Goal: Information Seeking & Learning: Learn about a topic

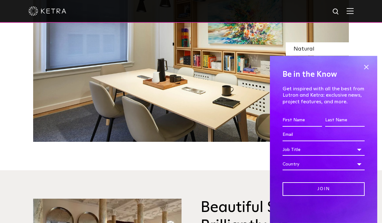
scroll to position [645, 0]
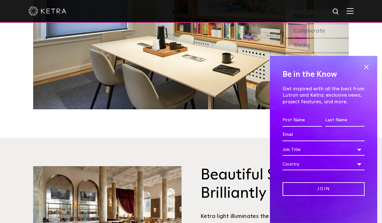
click at [348, 11] on img at bounding box center [350, 11] width 7 height 6
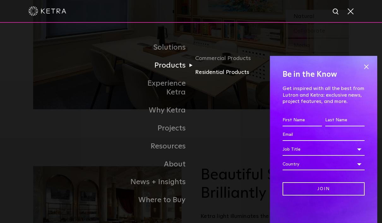
click at [237, 77] on link "Residential Products" at bounding box center [225, 72] width 61 height 9
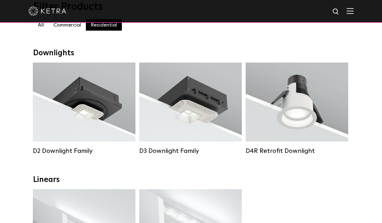
scroll to position [77, 0]
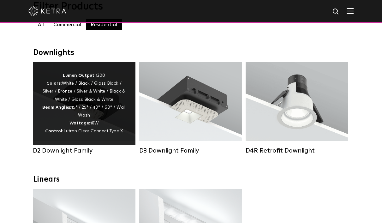
click at [132, 74] on div "Lumen Output: 1200 Colors: White / Black / Gloss Black / Silver / Bronze / Silv…" at bounding box center [84, 103] width 103 height 83
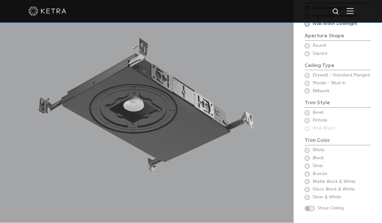
scroll to position [525, 0]
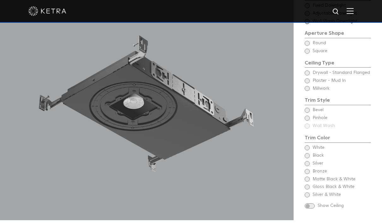
click at [308, 8] on span at bounding box center [307, 5] width 5 height 5
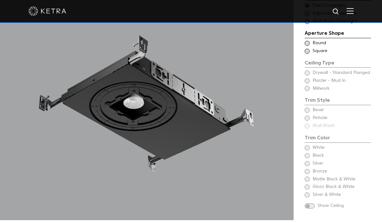
click at [313, 17] on span "Adjustable Downlight" at bounding box center [341, 13] width 58 height 6
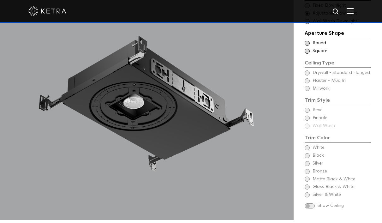
click at [320, 25] on span "Wall Wash Downlight" at bounding box center [341, 21] width 58 height 6
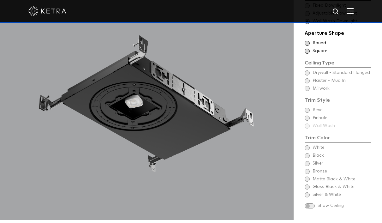
click at [314, 17] on span "Adjustable Downlight" at bounding box center [341, 13] width 58 height 6
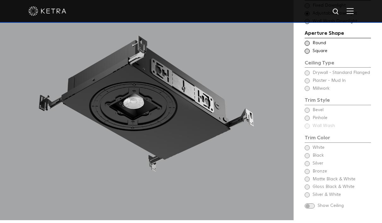
click at [310, 46] on div "Ceiling Type Round Drywall - Standard Flanged Round" at bounding box center [338, 43] width 66 height 6
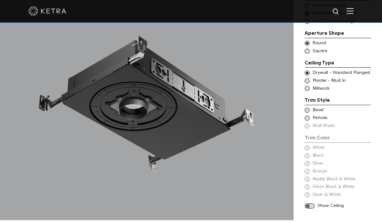
click at [311, 54] on div "Ceiling Type Square Drywall - Standard Flanged - Square Square" at bounding box center [338, 51] width 66 height 6
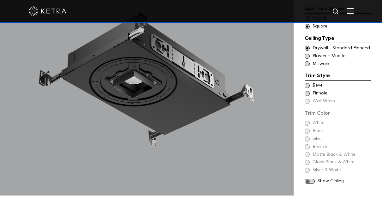
scroll to position [550, 0]
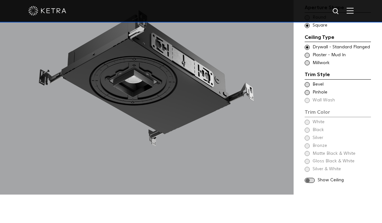
click at [308, 58] on span at bounding box center [307, 55] width 5 height 5
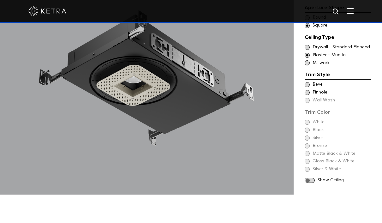
click at [307, 65] on span at bounding box center [307, 62] width 5 height 5
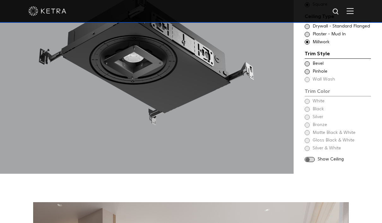
scroll to position [572, 0]
click at [309, 74] on span at bounding box center [307, 71] width 5 height 5
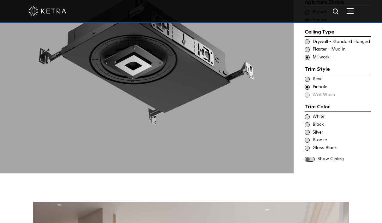
click at [305, 82] on div "Trim Color - Square - Flangeless - Millwork Bevel" at bounding box center [338, 79] width 66 height 6
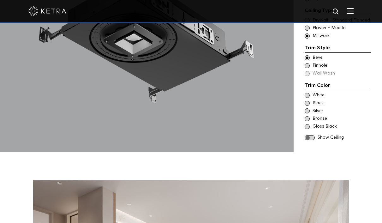
scroll to position [595, 0]
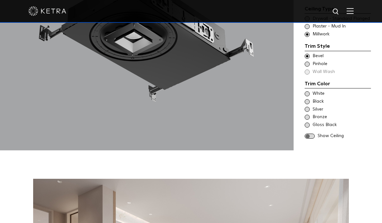
click at [307, 96] on span at bounding box center [307, 93] width 5 height 5
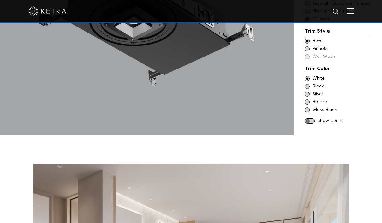
scroll to position [612, 0]
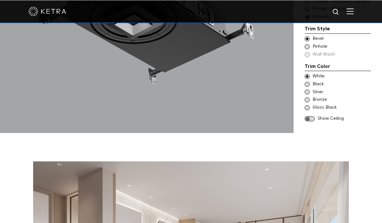
click at [305, 86] on span at bounding box center [307, 83] width 5 height 5
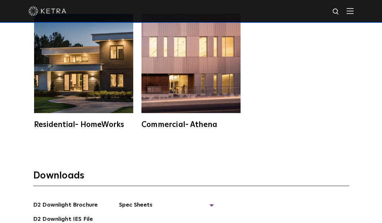
scroll to position [1489, 0]
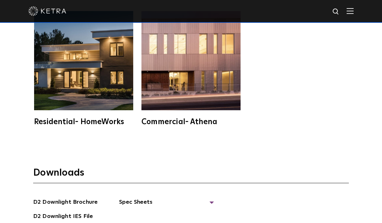
click at [215, 92] on img at bounding box center [190, 60] width 99 height 99
